Goal: Task Accomplishment & Management: Use online tool/utility

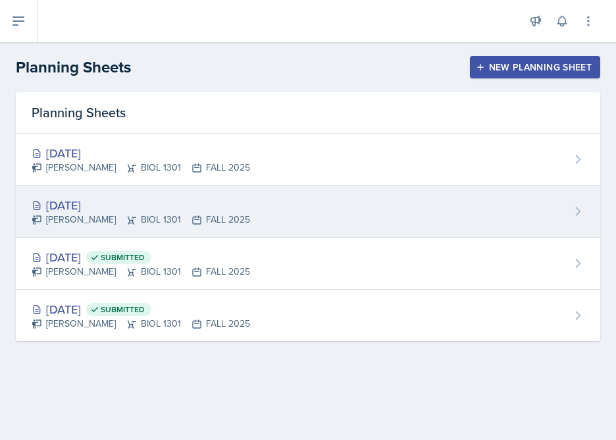
click at [115, 200] on div "[DATE]" at bounding box center [141, 205] width 218 height 18
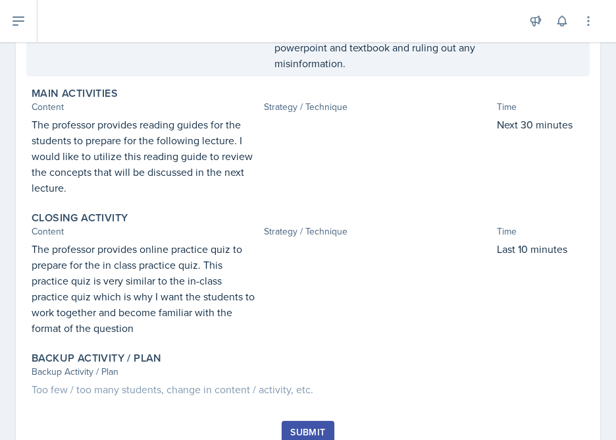
scroll to position [447, 0]
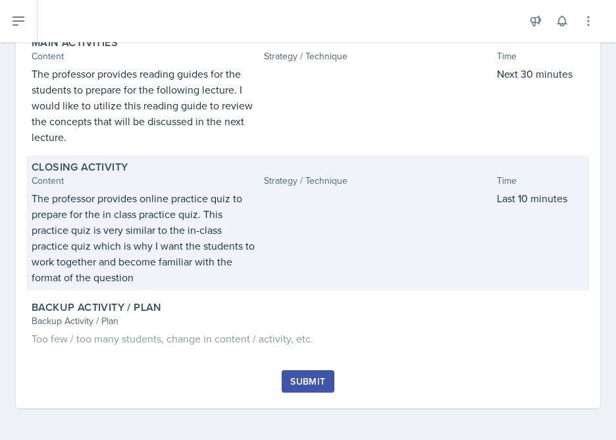
click at [226, 262] on p "The professor provides online practice quiz to prepare for the in class practic…" at bounding box center [145, 237] width 227 height 95
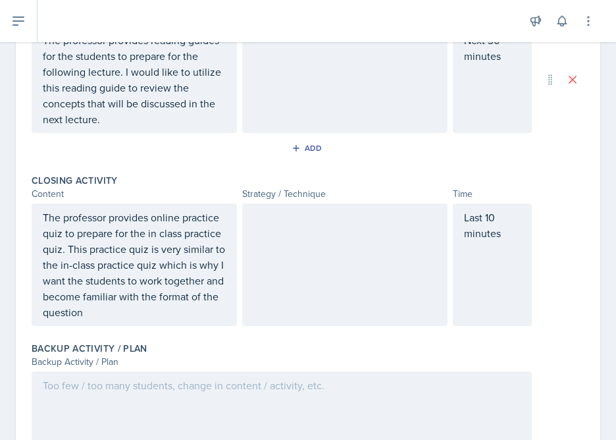
scroll to position [668, 0]
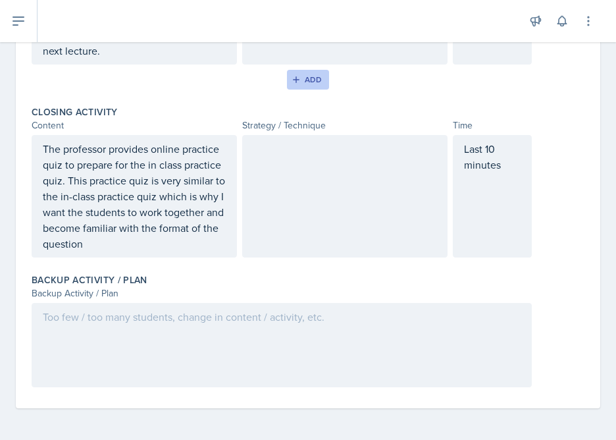
click at [309, 83] on div "Add" at bounding box center [308, 79] width 28 height 11
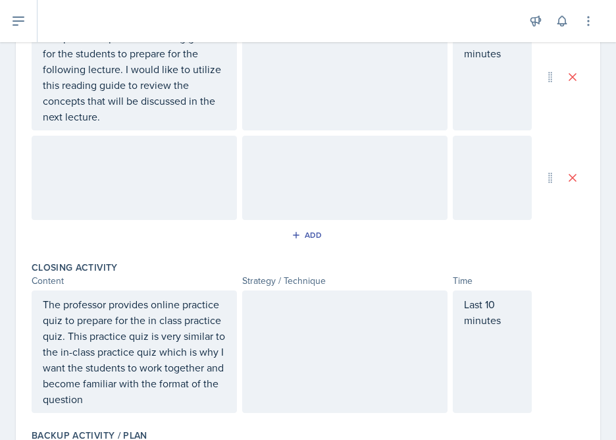
scroll to position [658, 0]
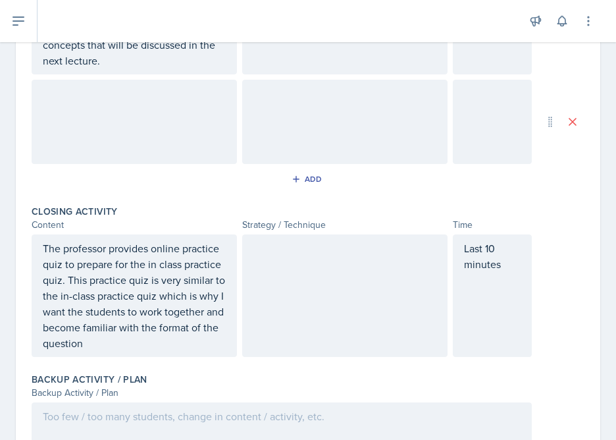
click at [216, 295] on p "The professor provides online practice quiz to prepare for the in class practic…" at bounding box center [134, 295] width 183 height 111
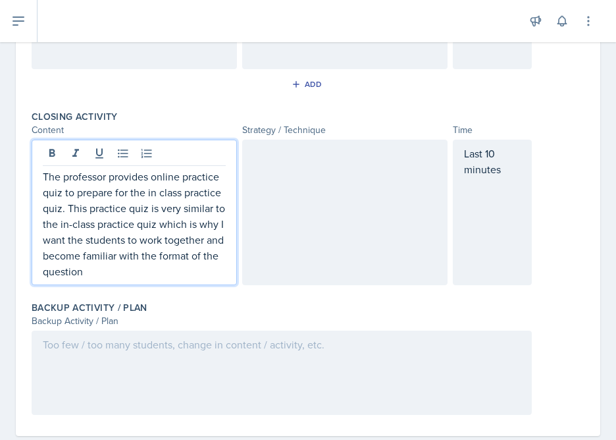
scroll to position [718, 0]
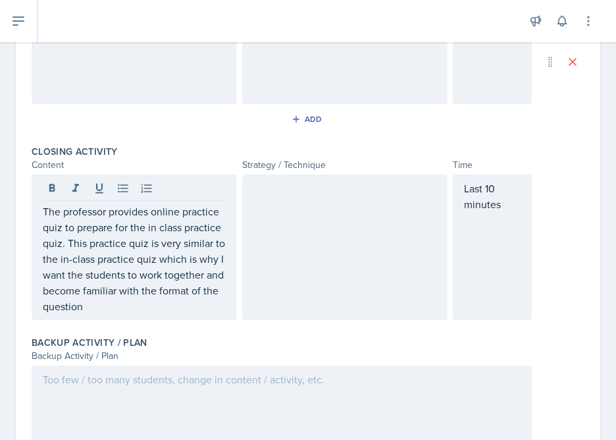
click at [188, 314] on div "The professor provides online practice quiz to prepare for the in class practic…" at bounding box center [134, 246] width 205 height 145
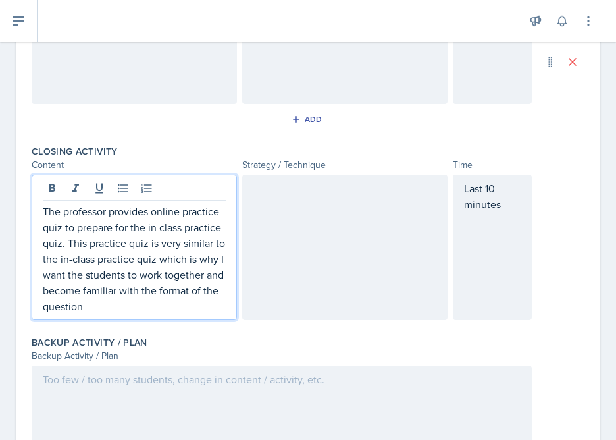
click at [188, 303] on p "The professor provides online practice quiz to prepare for the in class practic…" at bounding box center [134, 258] width 183 height 111
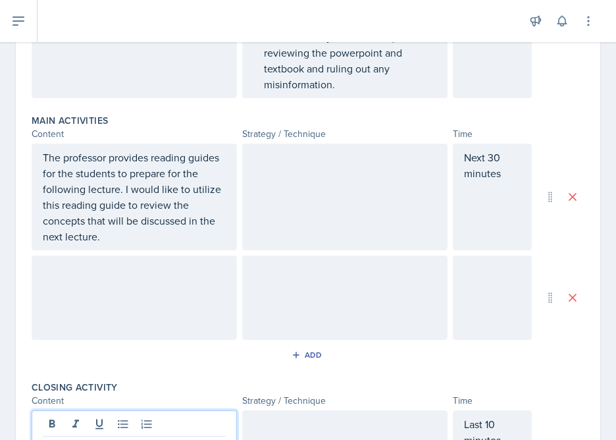
scroll to position [492, 0]
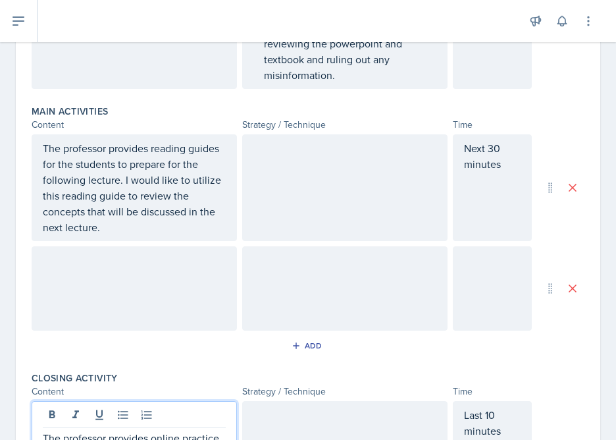
click at [163, 187] on p "The professor provides reading guides for the students to prepare for the follo…" at bounding box center [134, 187] width 183 height 95
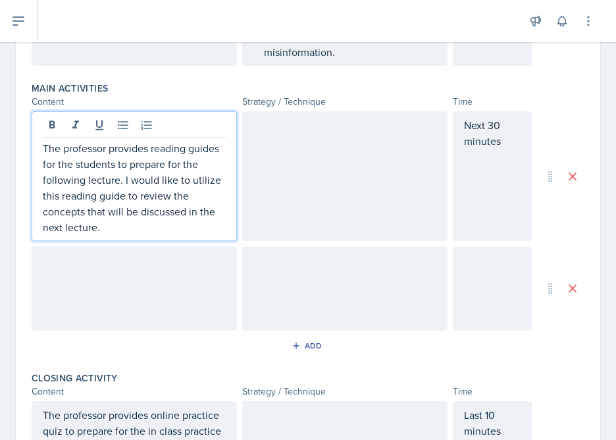
click at [161, 216] on p "The professor provides reading guides for the students to prepare for the follo…" at bounding box center [134, 187] width 183 height 95
click at [157, 226] on p "The professor provides reading guides for the students to prepare for the follo…" at bounding box center [134, 187] width 183 height 95
click at [197, 264] on div at bounding box center [134, 288] width 205 height 84
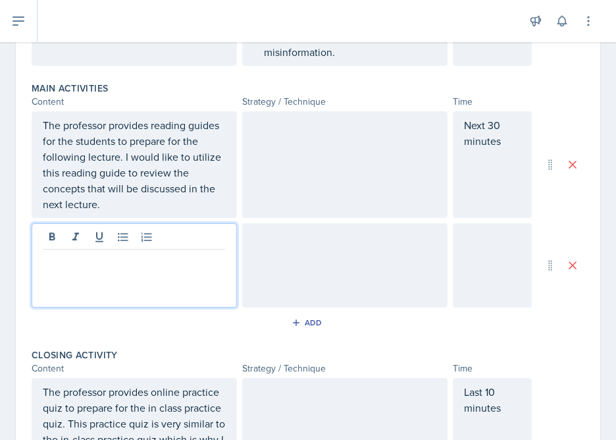
scroll to position [492, 0]
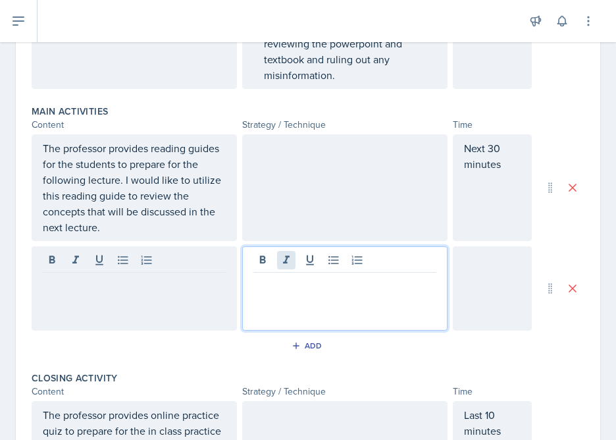
click at [283, 259] on div at bounding box center [344, 288] width 205 height 84
click at [297, 209] on div at bounding box center [344, 187] width 205 height 107
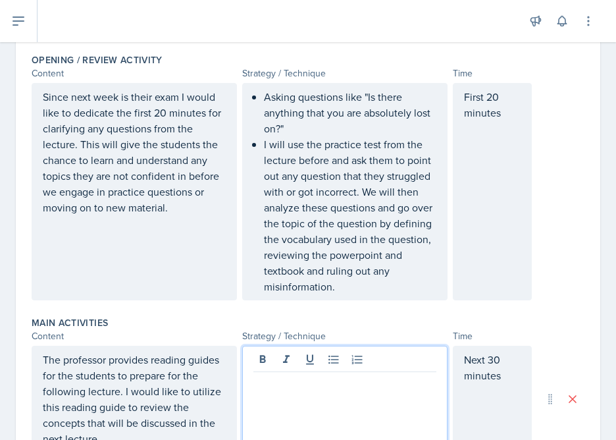
scroll to position [277, 0]
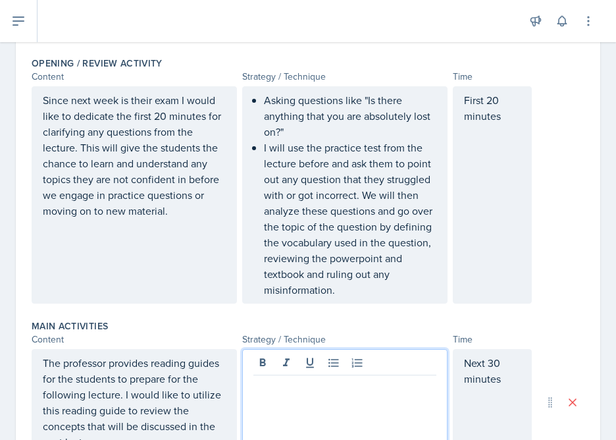
click at [165, 115] on p "Since next week is their exam I would like to dedicate the first 20 minutes for…" at bounding box center [134, 155] width 183 height 126
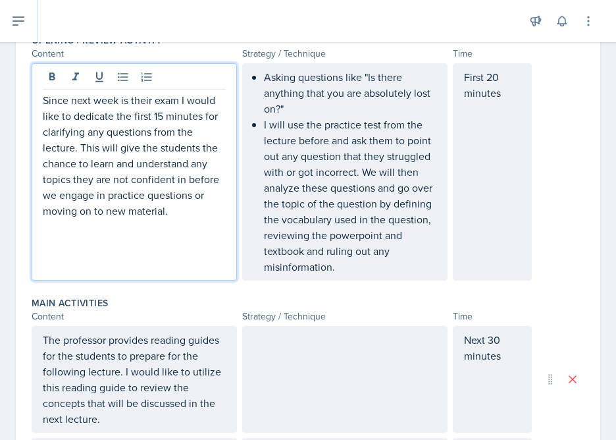
click at [497, 76] on div "First 20 minutes" at bounding box center [492, 171] width 79 height 217
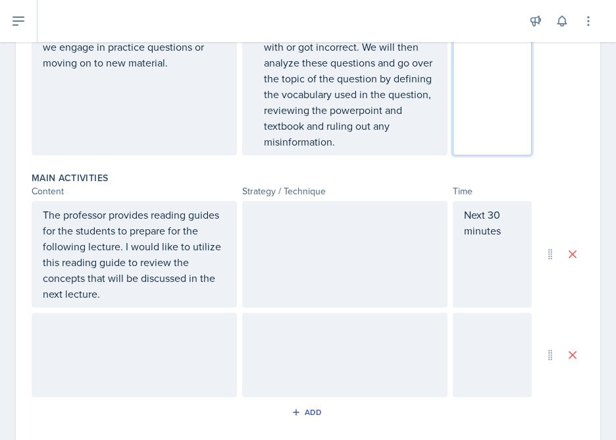
click at [499, 215] on p "Next 30 minutes" at bounding box center [492, 223] width 57 height 32
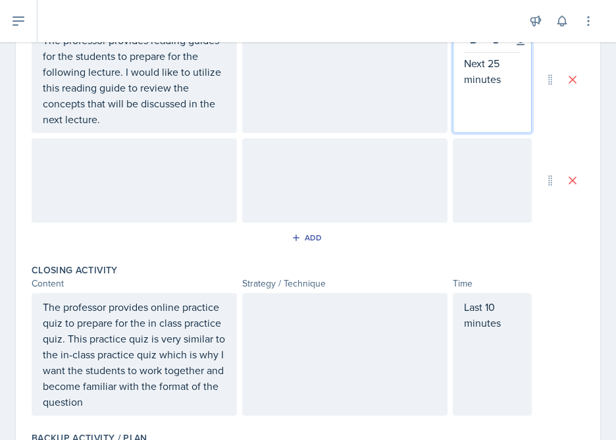
scroll to position [619, 0]
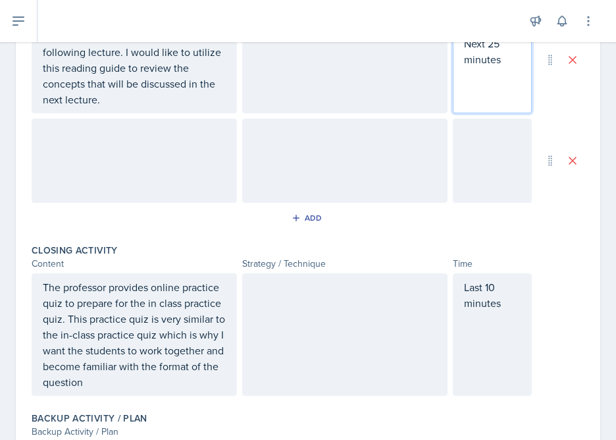
click at [336, 160] on div at bounding box center [344, 160] width 205 height 84
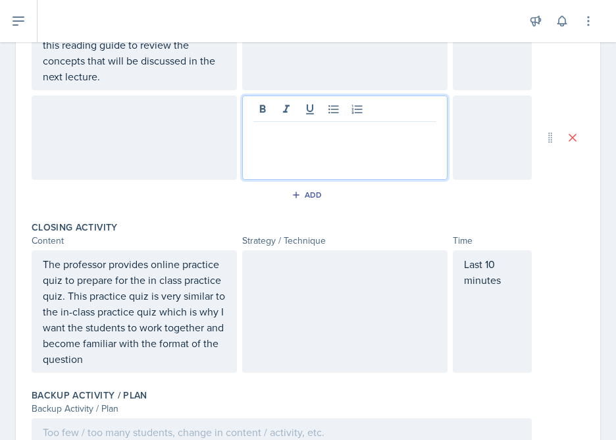
click at [461, 115] on div at bounding box center [492, 137] width 79 height 84
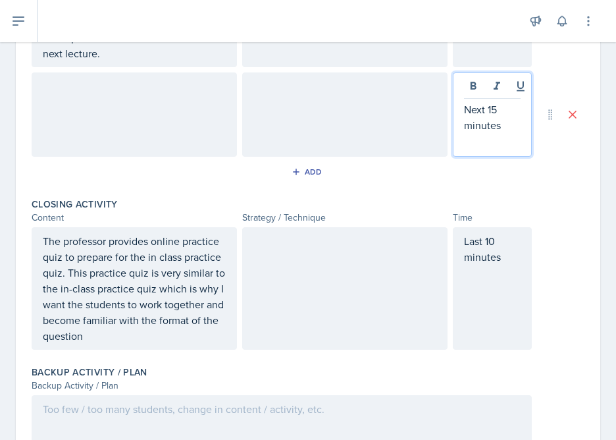
click at [496, 249] on div "Last 10 minutes" at bounding box center [492, 288] width 79 height 122
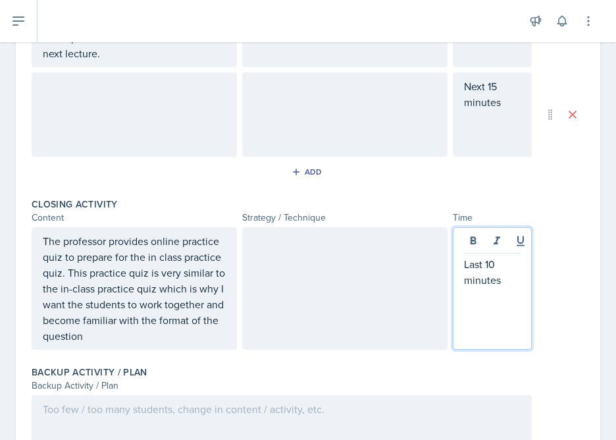
click at [490, 266] on p "Last 10 minutes" at bounding box center [492, 272] width 57 height 32
click at [496, 267] on p "Last 10 minutes" at bounding box center [492, 272] width 57 height 32
click at [491, 265] on p "Last 10 minutes" at bounding box center [492, 272] width 57 height 32
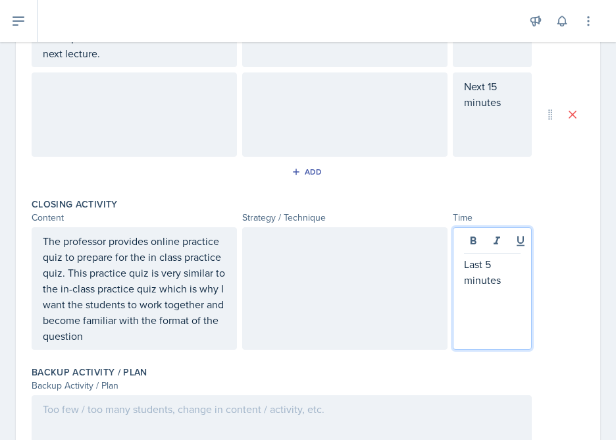
click at [101, 279] on p "The professor provides online practice quiz to prepare for the in class practic…" at bounding box center [134, 288] width 183 height 111
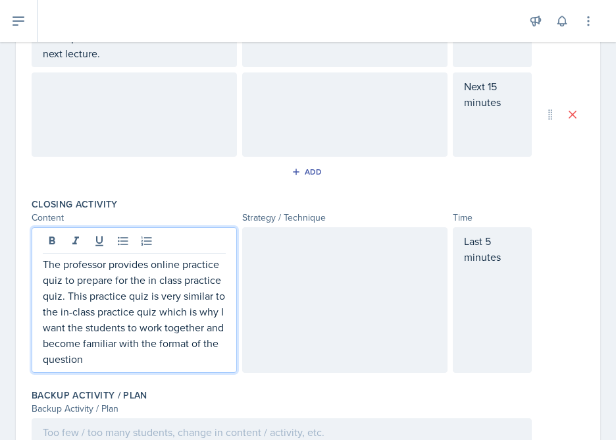
click at [101, 279] on p "The professor provides online practice quiz to prepare for the in class practic…" at bounding box center [134, 311] width 183 height 111
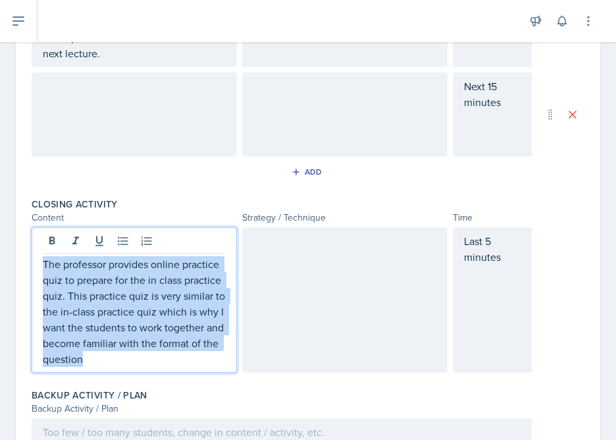
copy p "The professor provides online practice quiz to prepare for the in class practic…"
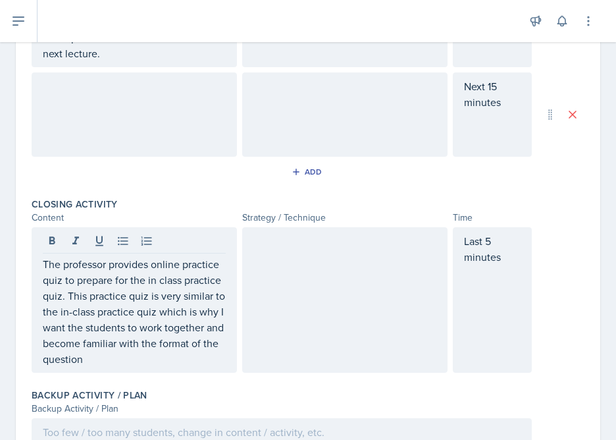
click at [95, 127] on div at bounding box center [134, 114] width 205 height 84
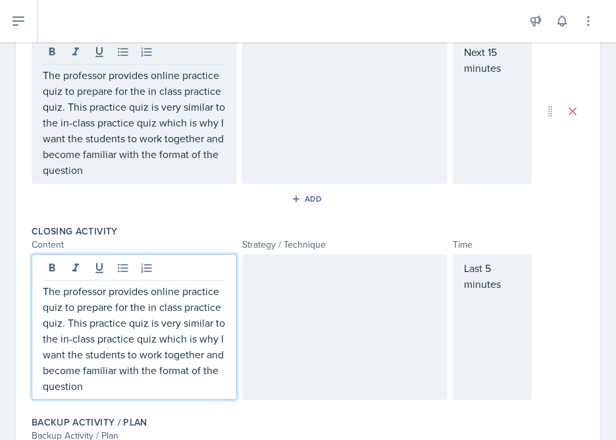
scroll to position [700, 0]
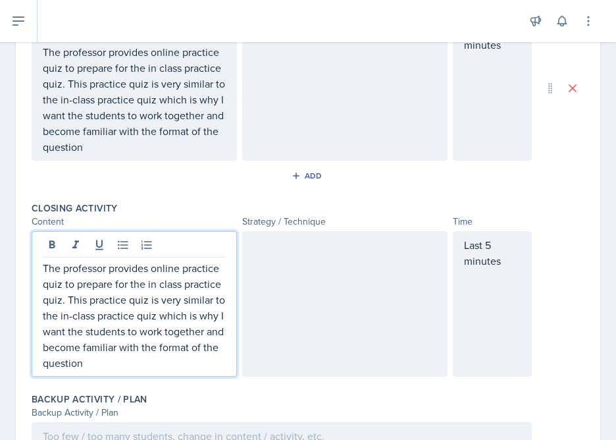
click at [124, 298] on p "The professor provides online practice quiz to prepare for the in class practic…" at bounding box center [134, 315] width 183 height 111
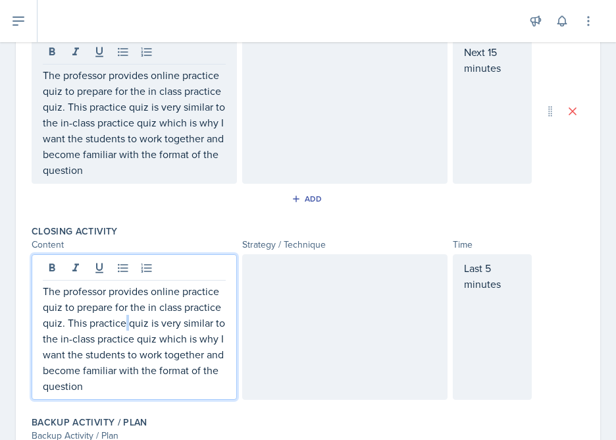
click at [124, 298] on p "The professor provides online practice quiz to prepare for the in class practic…" at bounding box center [134, 338] width 183 height 111
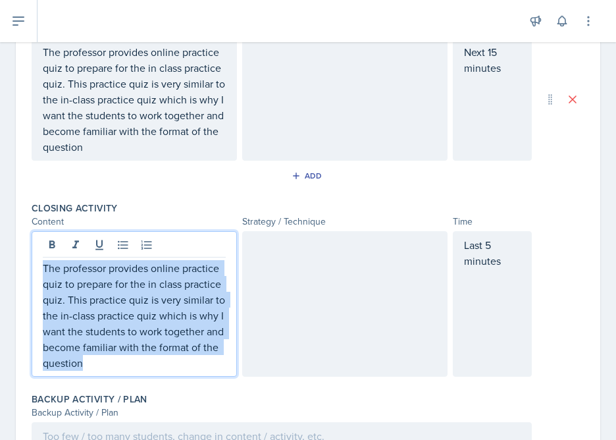
click at [124, 298] on p "The professor provides online practice quiz to prepare for the in class practic…" at bounding box center [134, 315] width 183 height 111
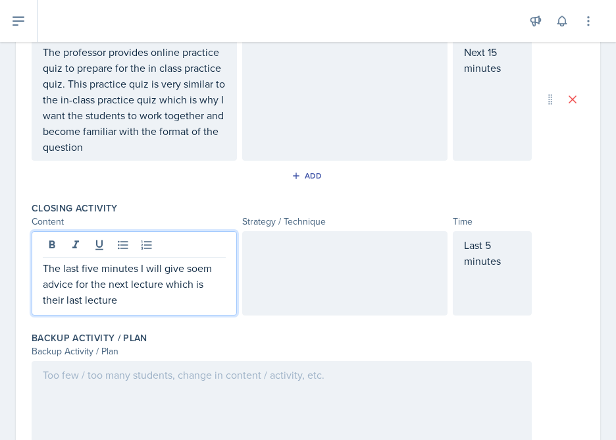
click at [207, 272] on p "The last five minutes I will give soem advice for the next lecture which is the…" at bounding box center [134, 283] width 183 height 47
click at [134, 295] on p "The last five minutes I will give some advice for the next lecture which is the…" at bounding box center [134, 283] width 183 height 47
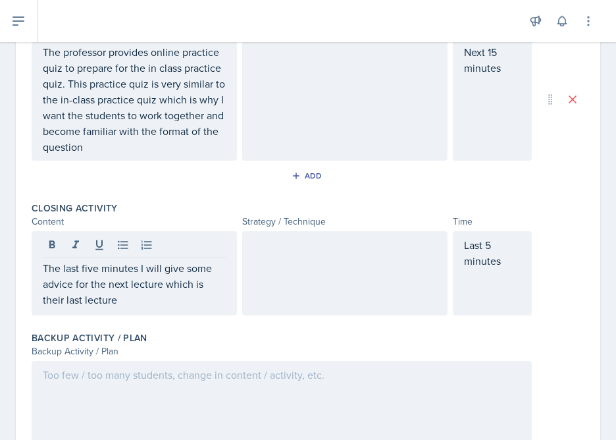
click at [274, 256] on div at bounding box center [344, 273] width 205 height 84
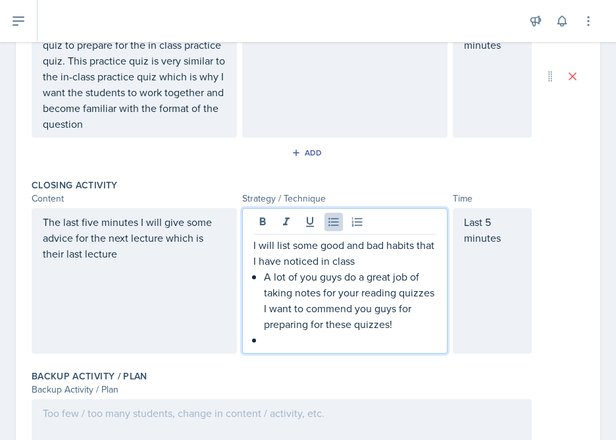
click at [103, 252] on p "The last five minutes I will give some advice for the next lecture which is the…" at bounding box center [134, 237] width 183 height 47
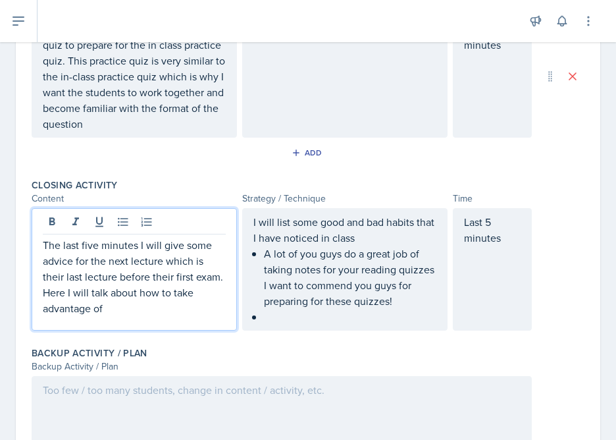
click at [301, 320] on ul "A lot of you guys do a great job of taking notes for your reading quizzes I wan…" at bounding box center [350, 284] width 172 height 79
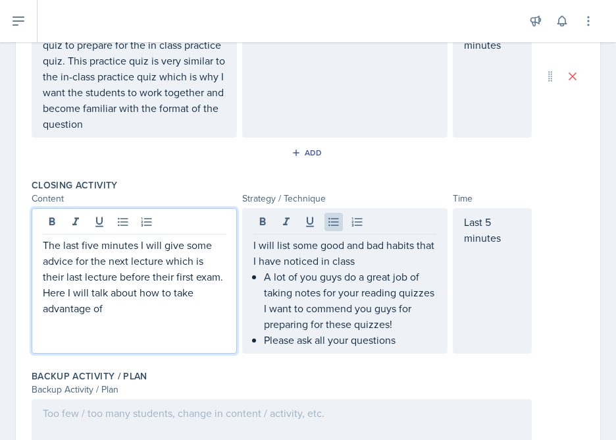
click at [152, 278] on p "The last five minutes I will give some advice for the next lecture which is the…" at bounding box center [134, 276] width 183 height 79
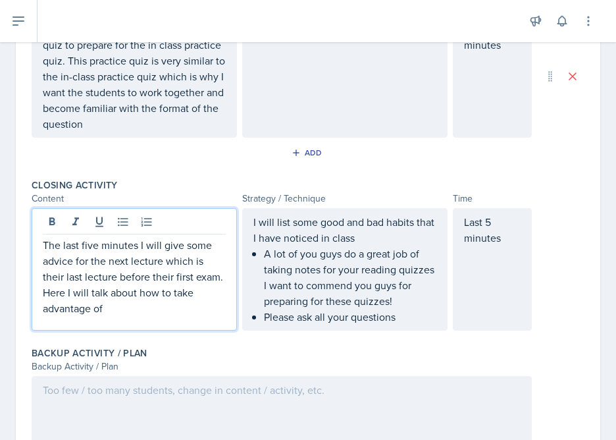
click at [105, 308] on p "The last five minutes I will give some advice for the next lecture which is the…" at bounding box center [134, 276] width 183 height 79
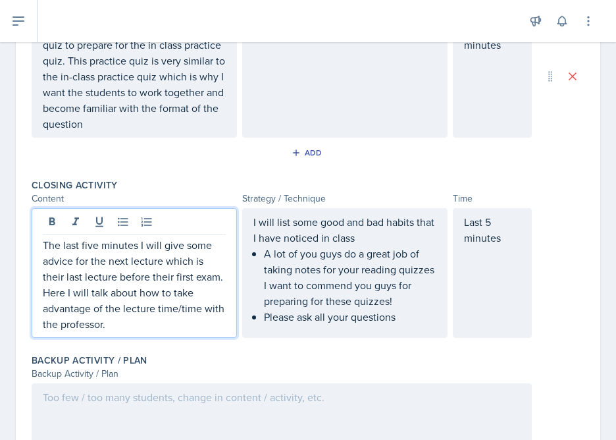
click at [403, 324] on ul "A lot of you guys do a great job of taking notes for your reading quizzes I wan…" at bounding box center [350, 284] width 172 height 79
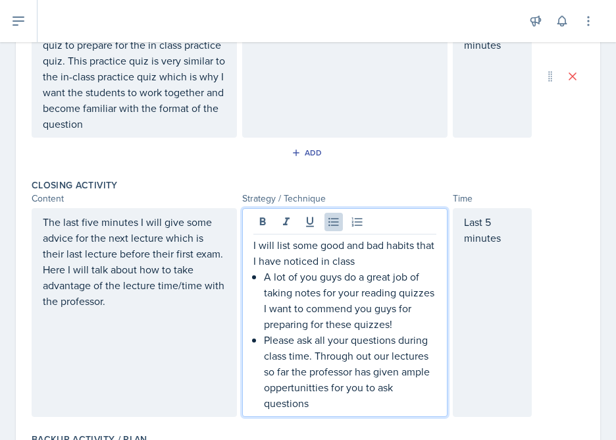
click at [315, 386] on p "Please ask all your questions during class time. Through out our lectures so fa…" at bounding box center [350, 371] width 172 height 79
click at [356, 400] on p "Please ask all your questions during class time. Through out our lectures so fa…" at bounding box center [350, 371] width 172 height 79
click at [325, 392] on p "Please ask all your questions during class time. Through out our lectures so fa…" at bounding box center [350, 371] width 172 height 79
click at [334, 404] on p "Please ask all your questions during class time. Through out our lectures so fa…" at bounding box center [350, 371] width 172 height 79
click at [296, 391] on p "Please ask all your questions during class time. Through out our lectures so fa…" at bounding box center [350, 371] width 172 height 79
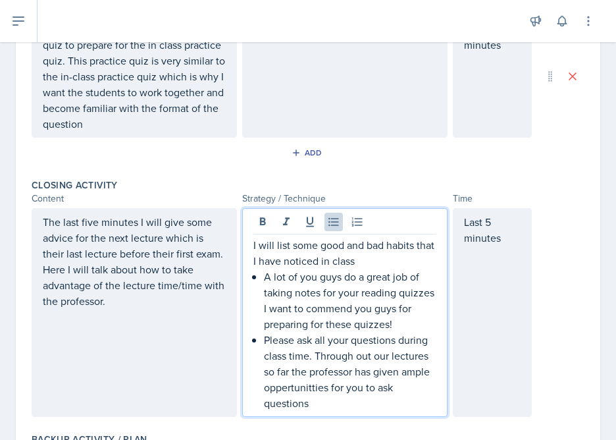
click at [307, 394] on p "Please ask all your questions during class time. Through out our lectures so fa…" at bounding box center [350, 371] width 172 height 79
click at [309, 386] on p "Please ask all your questions during class time. Through out our lectures so fa…" at bounding box center [350, 371] width 172 height 79
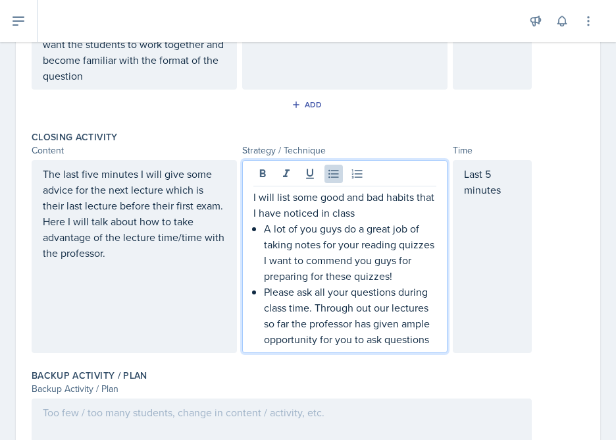
scroll to position [773, 0]
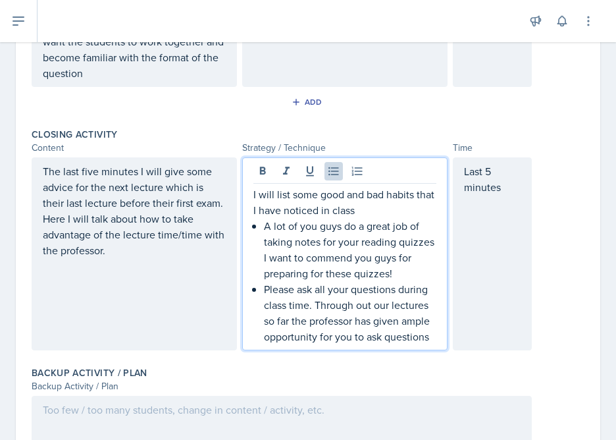
click at [419, 334] on p "Please ask all your questions during class time. Through out our lectures so fa…" at bounding box center [350, 312] width 172 height 63
click at [434, 339] on p "Please ask all your questions during class time. Through out our lectures so fa…" at bounding box center [350, 312] width 172 height 63
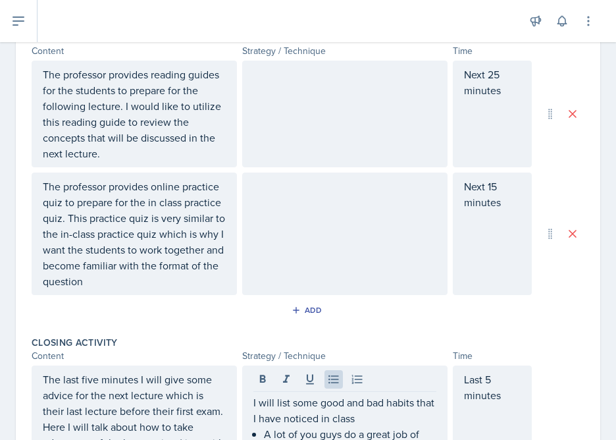
scroll to position [803, 0]
